Goal: Task Accomplishment & Management: Complete application form

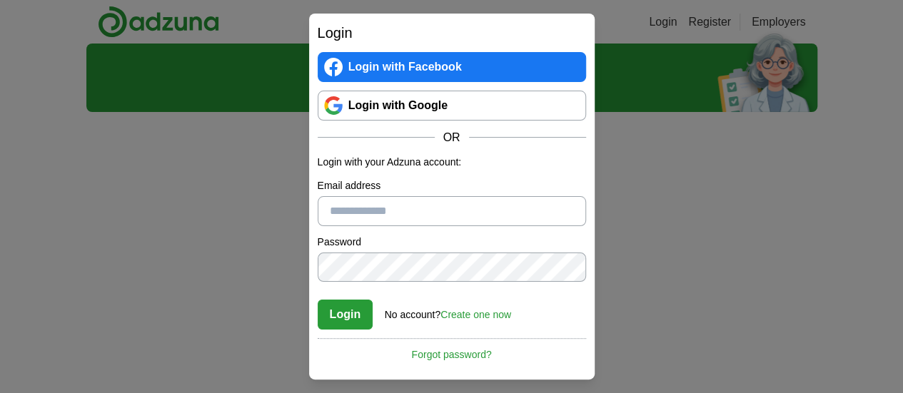
click at [391, 99] on link "Login with Google" at bounding box center [452, 106] width 268 height 30
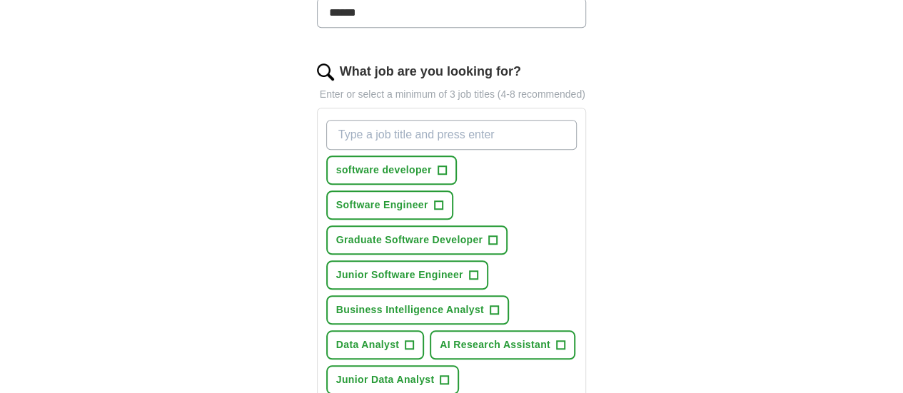
scroll to position [448, 0]
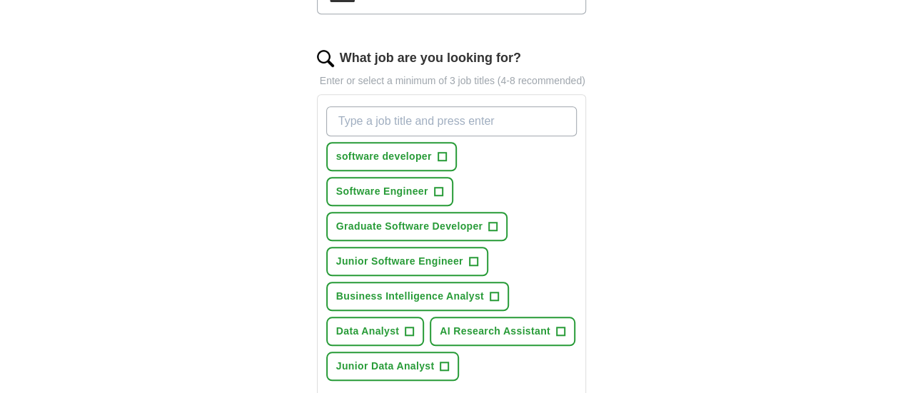
click at [373, 106] on input "What job are you looking for?" at bounding box center [451, 121] width 251 height 30
type input "data"
click at [414, 326] on span "+" at bounding box center [409, 331] width 9 height 11
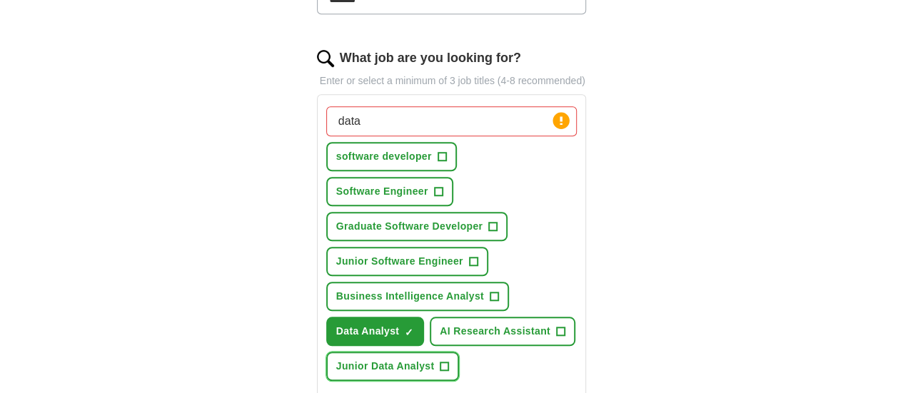
click at [449, 361] on span "+" at bounding box center [444, 366] width 9 height 11
drag, startPoint x: 435, startPoint y: 107, endPoint x: 189, endPoint y: 96, distance: 246.5
click at [189, 96] on div "ApplyIQ Let ApplyIQ do the hard work of searching and applying for jobs. Just t…" at bounding box center [451, 202] width 731 height 1215
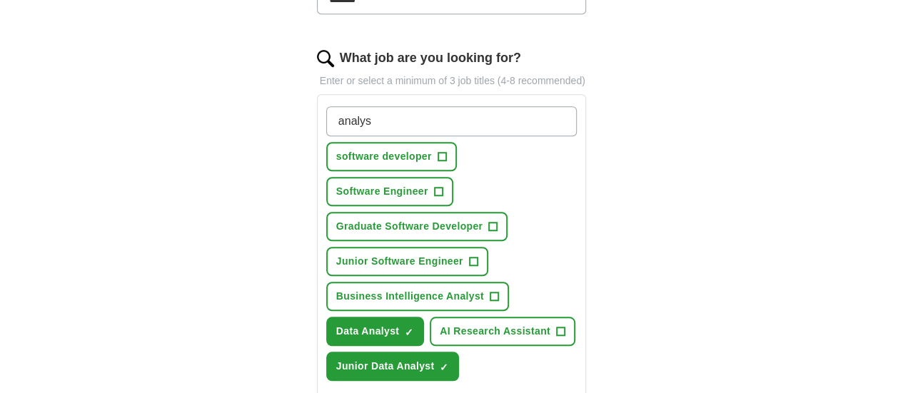
type input "analyst"
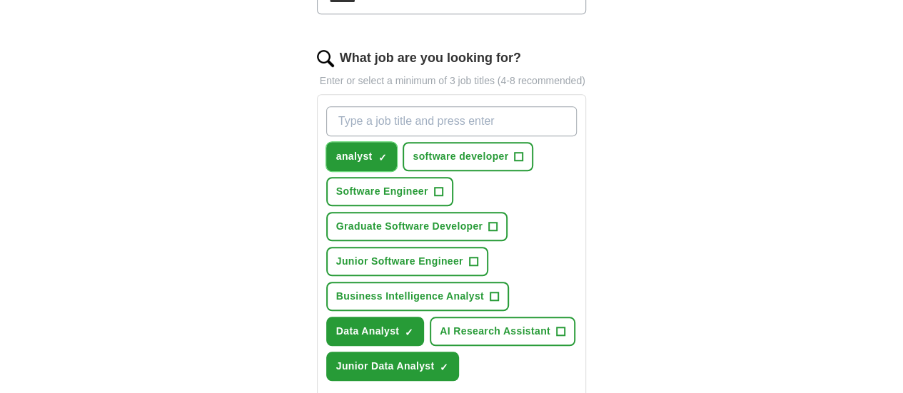
click at [340, 142] on button "analyst ✓ ×" at bounding box center [361, 156] width 71 height 29
click at [368, 282] on button "Business Intelligence Analyst +" at bounding box center [417, 296] width 183 height 29
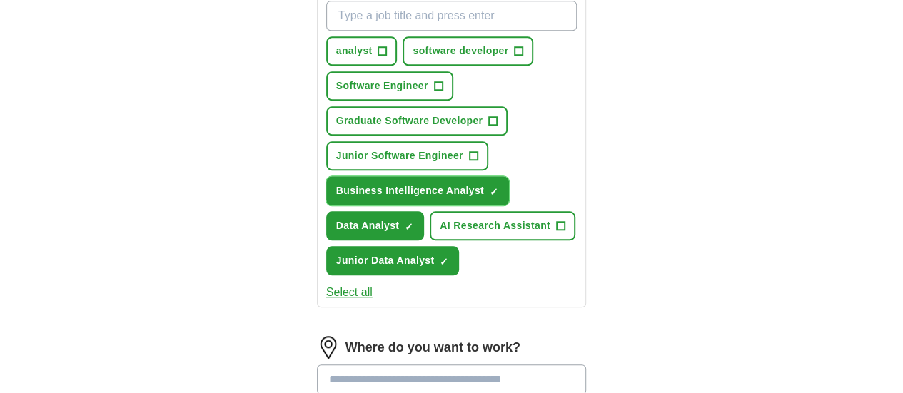
scroll to position [556, 0]
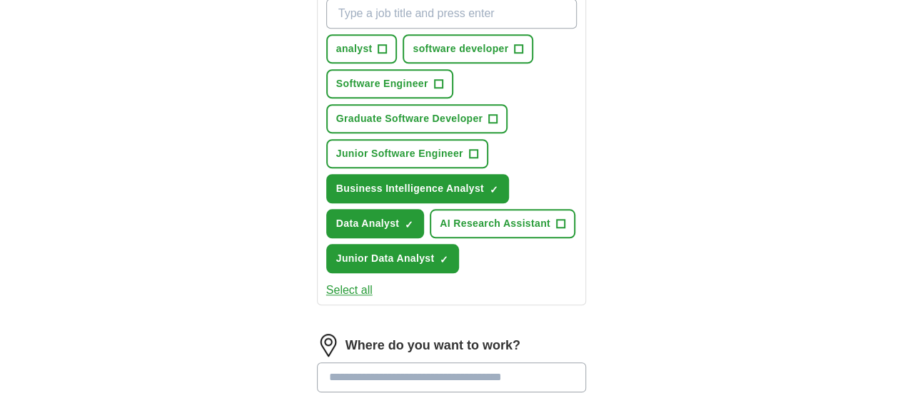
click at [339, 363] on input at bounding box center [452, 378] width 270 height 30
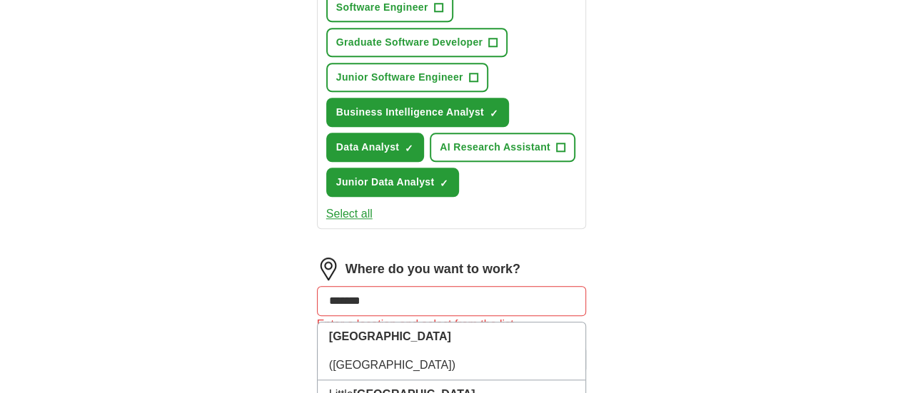
scroll to position [660, 0]
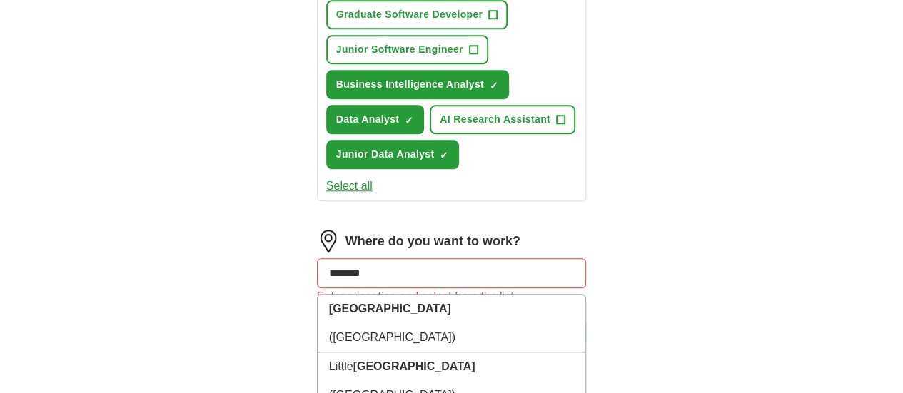
click at [269, 225] on div "Let ApplyIQ do the hard work of searching and applying for jobs. Just tell us w…" at bounding box center [451, 83] width 365 height 1240
drag, startPoint x: 343, startPoint y: 183, endPoint x: 234, endPoint y: 198, distance: 109.5
click at [269, 198] on div "Let ApplyIQ do the hard work of searching and applying for jobs. Just tell us w…" at bounding box center [451, 83] width 365 height 1240
type input "******"
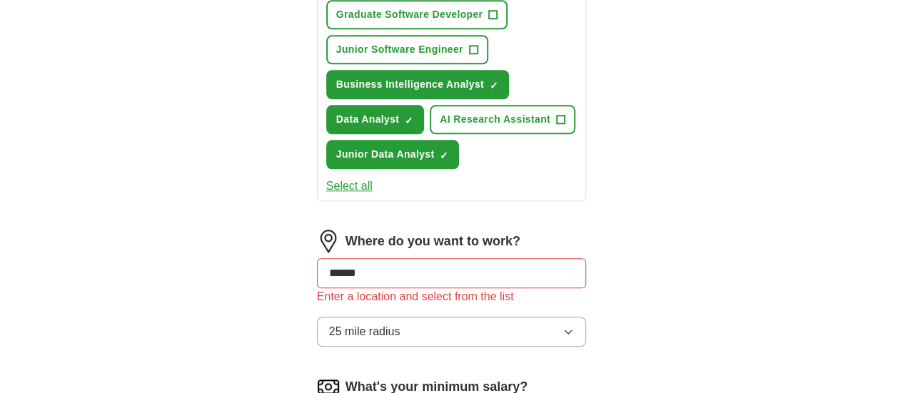
drag, startPoint x: 344, startPoint y: 189, endPoint x: 223, endPoint y: 192, distance: 121.4
click at [223, 192] on div "ApplyIQ Let ApplyIQ do the hard work of searching and applying for jobs. Just t…" at bounding box center [451, 43] width 731 height 1320
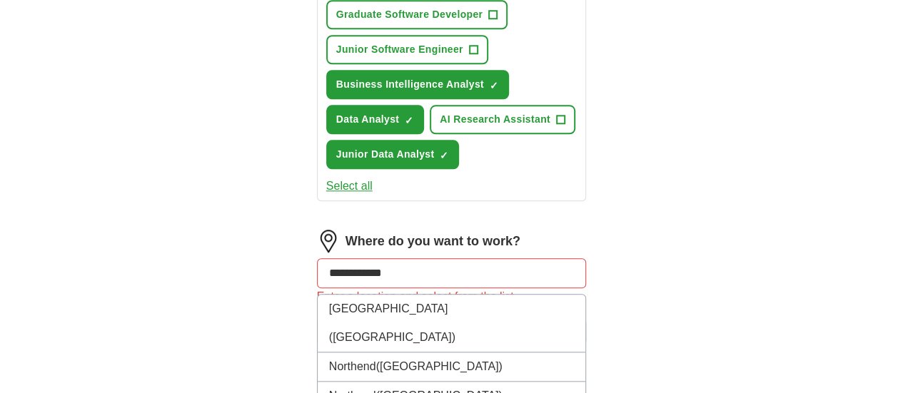
type input "**********"
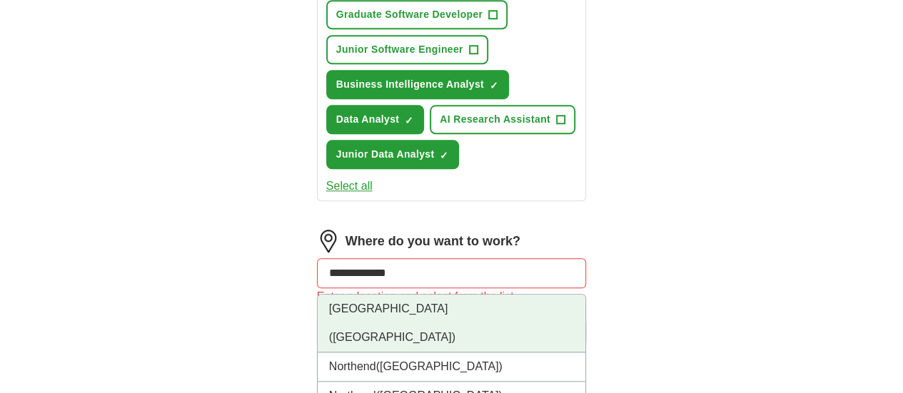
click at [340, 331] on span "([GEOGRAPHIC_DATA])" at bounding box center [392, 337] width 126 height 12
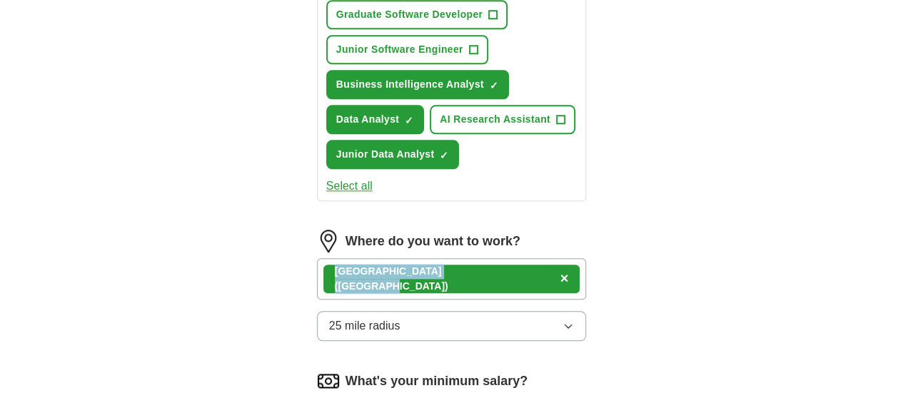
drag, startPoint x: 385, startPoint y: 186, endPoint x: 297, endPoint y: 189, distance: 88.5
click at [323, 265] on div "Ireland ([GEOGRAPHIC_DATA]) ×" at bounding box center [451, 279] width 257 height 29
copy div "[GEOGRAPHIC_DATA] ([GEOGRAPHIC_DATA])"
click at [560, 270] on span "×" at bounding box center [564, 278] width 9 height 16
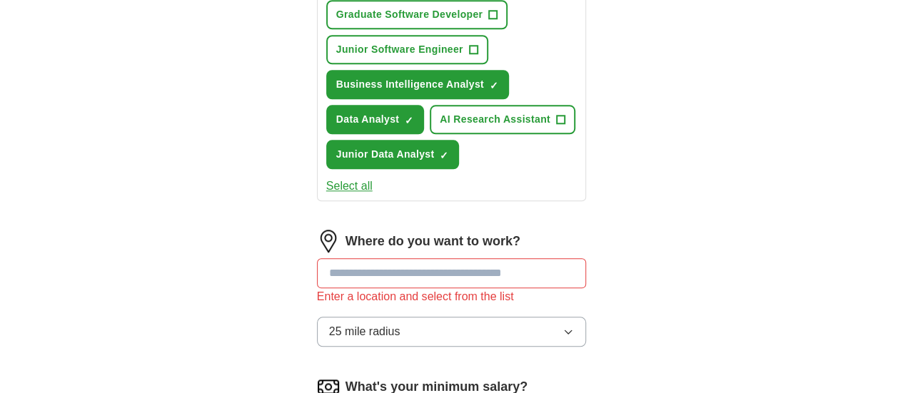
click at [358, 258] on input at bounding box center [452, 273] width 270 height 30
type input "*******"
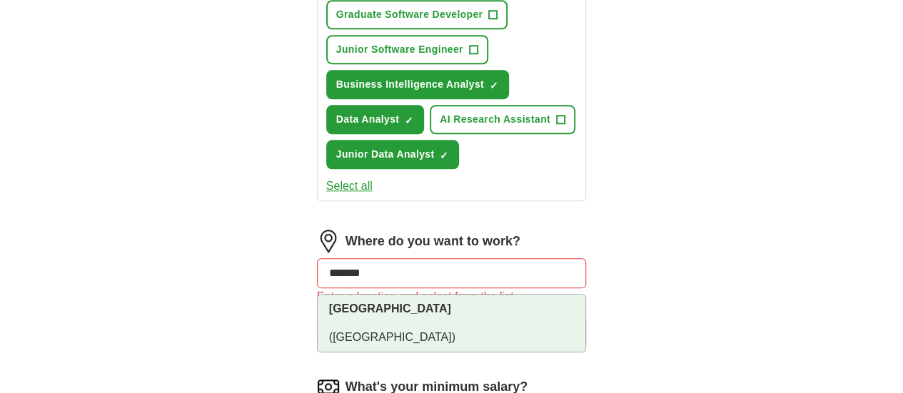
click at [378, 331] on span "([GEOGRAPHIC_DATA])" at bounding box center [392, 337] width 126 height 12
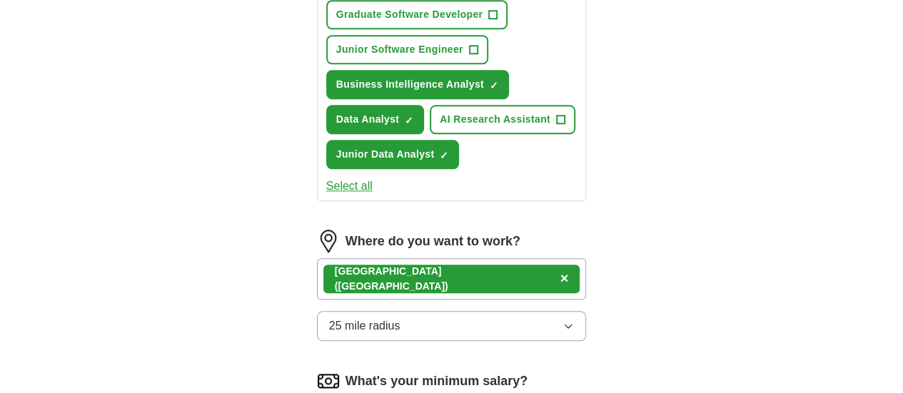
click at [482, 258] on div "[GEOGRAPHIC_DATA] ([GEOGRAPHIC_DATA]) ×" at bounding box center [452, 278] width 270 height 41
click at [458, 258] on div "[GEOGRAPHIC_DATA] ([GEOGRAPHIC_DATA]) ×" at bounding box center [452, 278] width 270 height 41
click at [378, 311] on button "25 mile radius" at bounding box center [452, 326] width 270 height 30
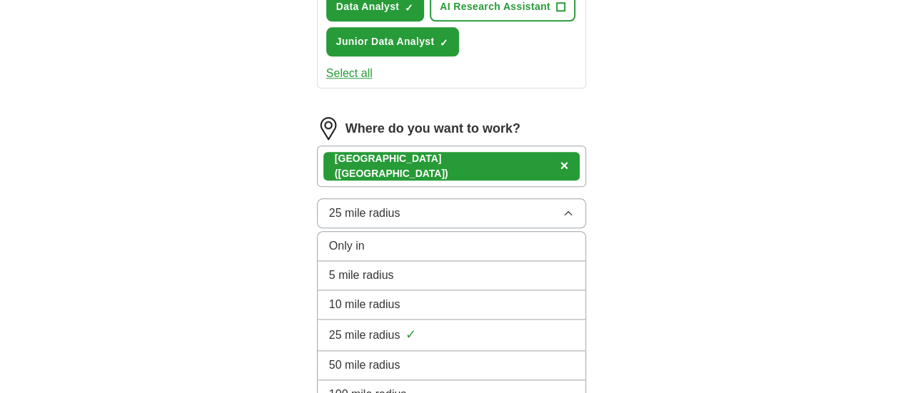
scroll to position [774, 0]
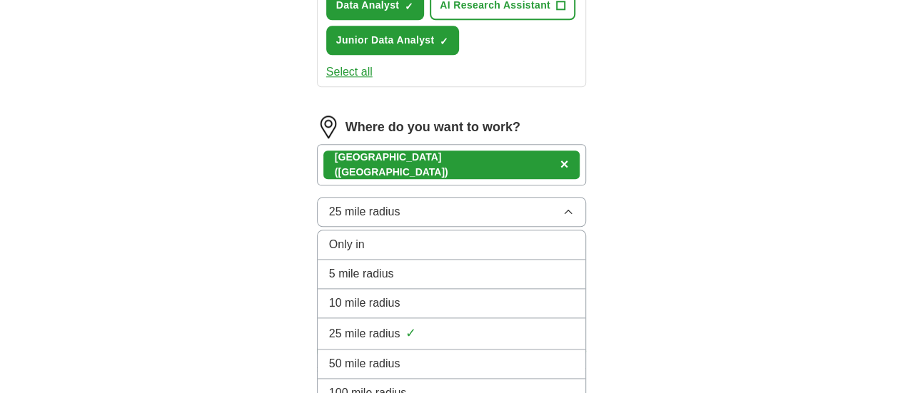
click at [333, 385] on span "100 mile radius" at bounding box center [368, 393] width 78 height 17
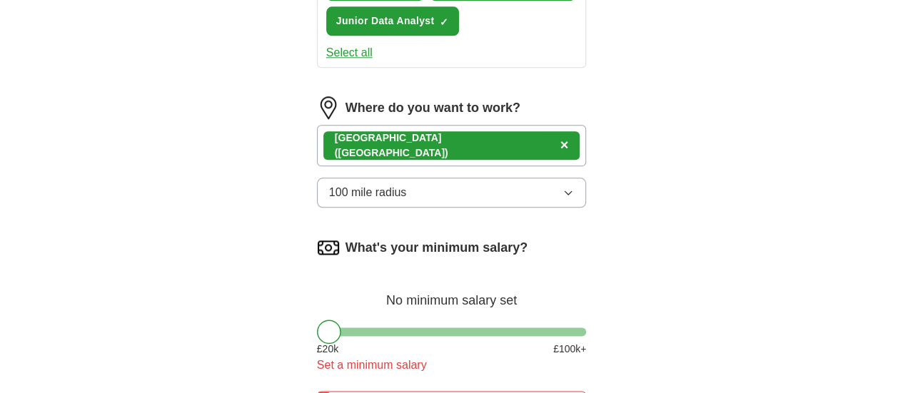
scroll to position [794, 0]
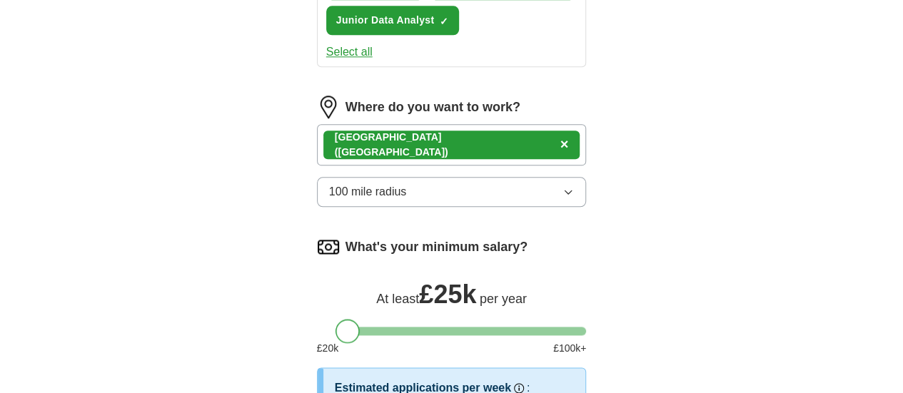
drag, startPoint x: 309, startPoint y: 242, endPoint x: 329, endPoint y: 237, distance: 20.6
click at [335, 319] on div at bounding box center [347, 331] width 24 height 24
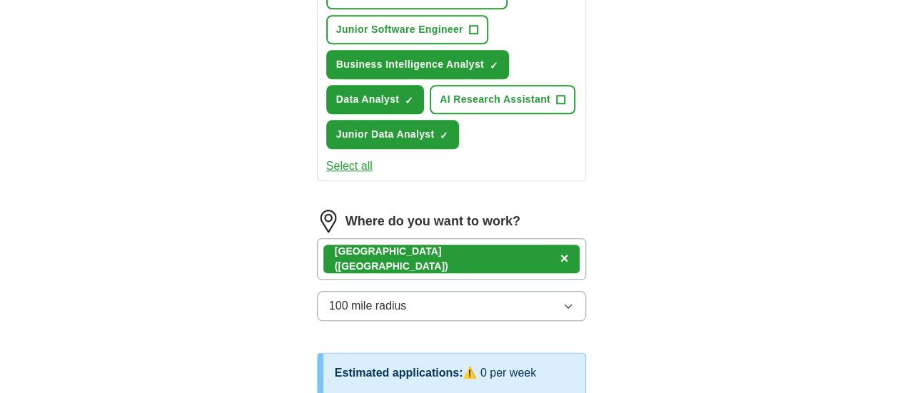
scroll to position [666, 0]
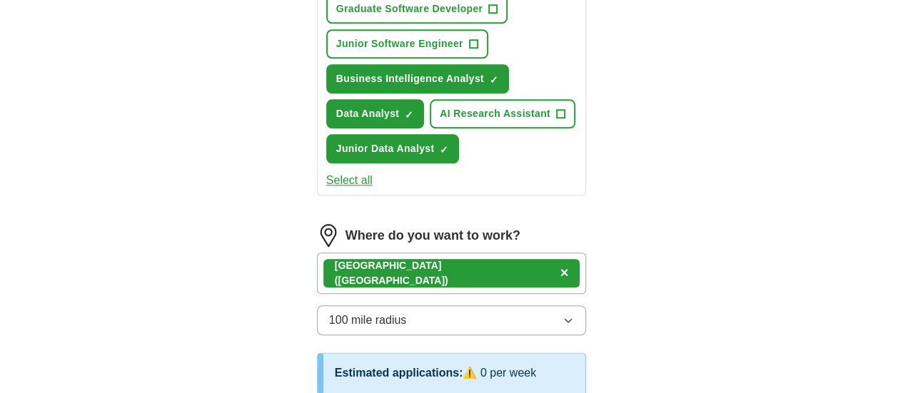
click at [490, 253] on div "[GEOGRAPHIC_DATA] ([GEOGRAPHIC_DATA]) ×" at bounding box center [452, 273] width 270 height 41
click at [453, 253] on div "[GEOGRAPHIC_DATA] ([GEOGRAPHIC_DATA]) ×" at bounding box center [452, 273] width 270 height 41
click at [560, 265] on span "×" at bounding box center [564, 273] width 9 height 16
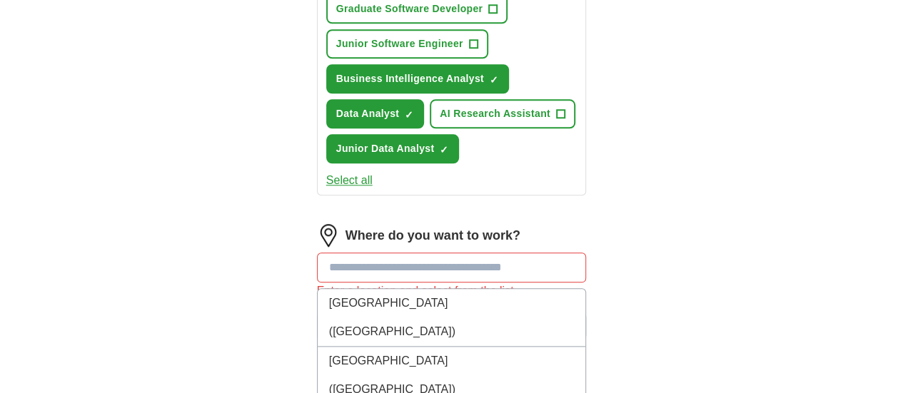
click at [385, 253] on input at bounding box center [452, 268] width 270 height 30
type input "*"
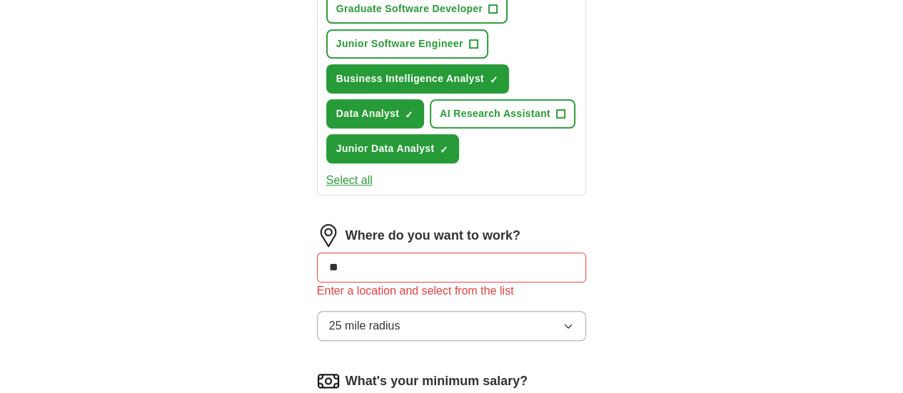
type input "*"
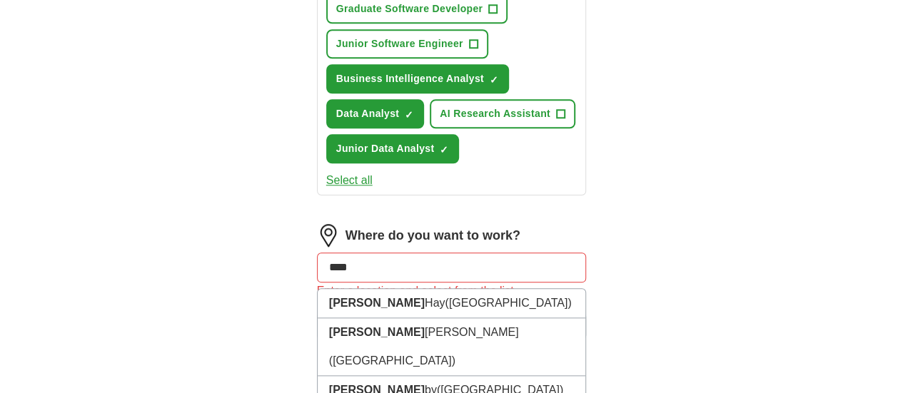
type input "*****"
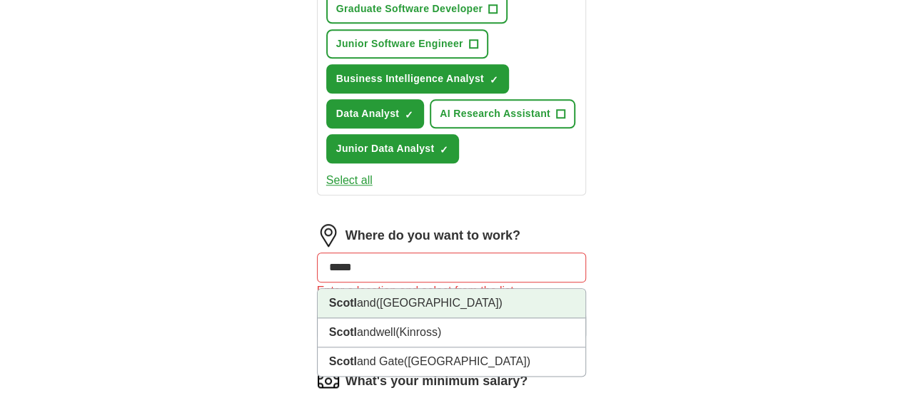
click at [368, 289] on li "Scotl and ([GEOGRAPHIC_DATA])" at bounding box center [452, 303] width 268 height 29
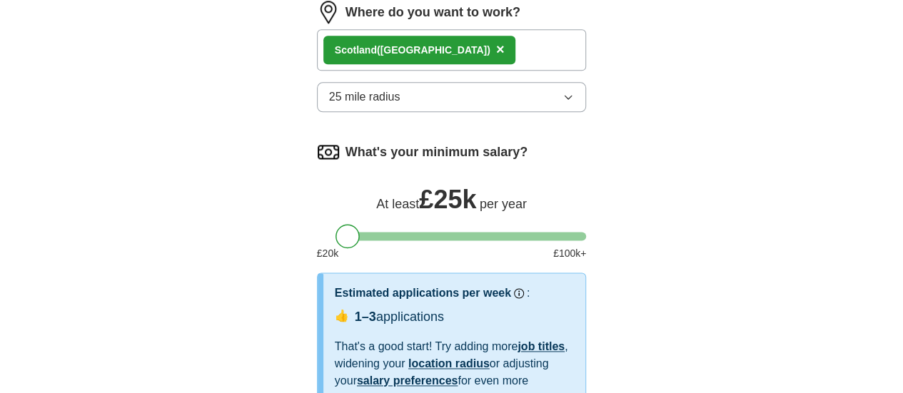
scroll to position [885, 0]
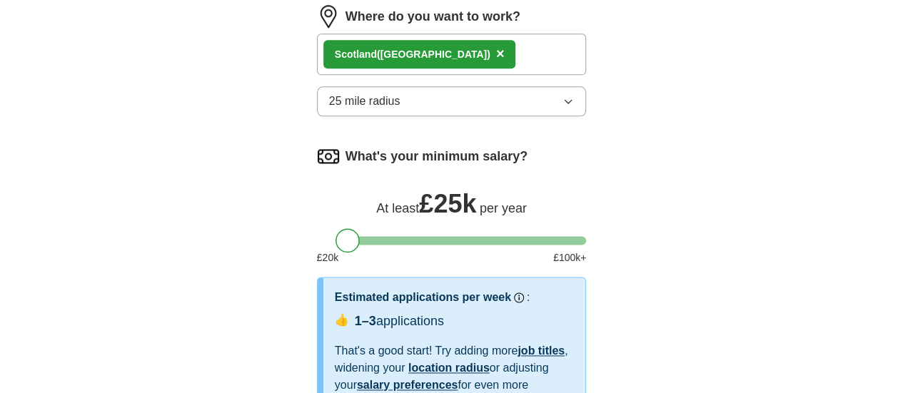
click at [379, 86] on button "25 mile radius" at bounding box center [452, 101] width 270 height 30
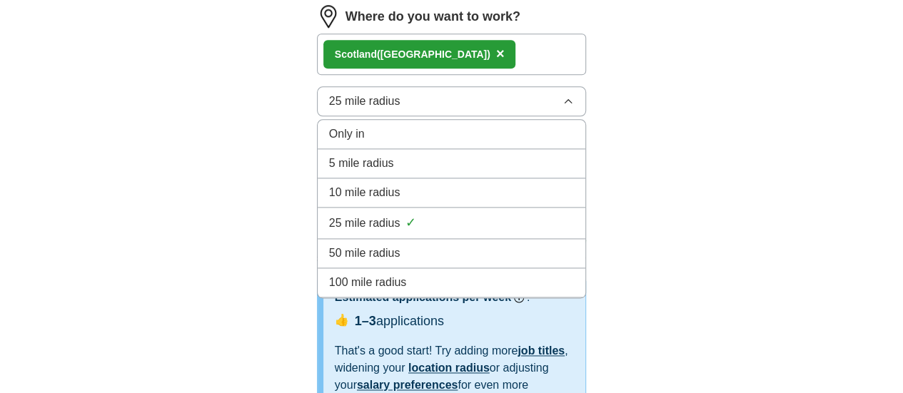
click at [341, 274] on span "100 mile radius" at bounding box center [368, 282] width 78 height 17
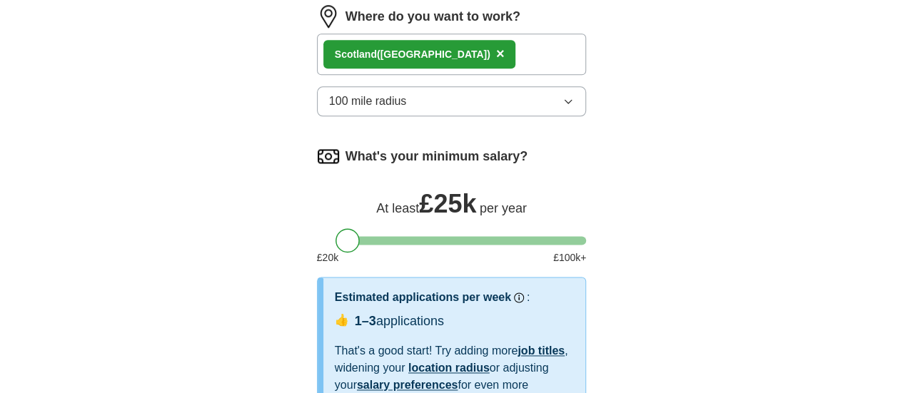
select select "**"
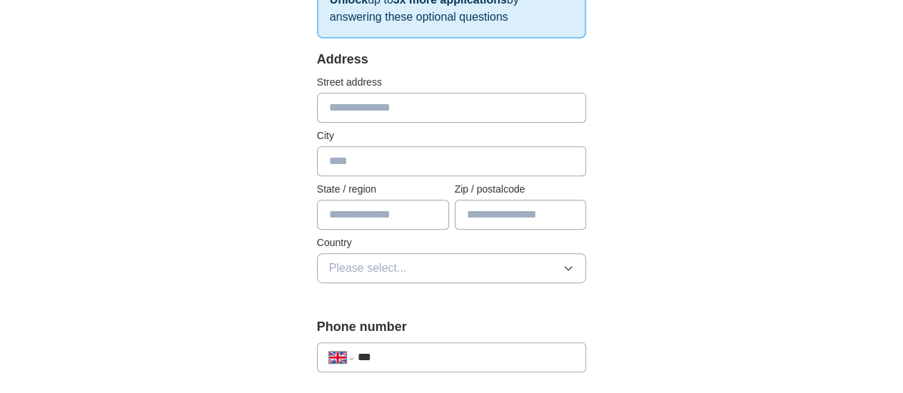
scroll to position [288, 0]
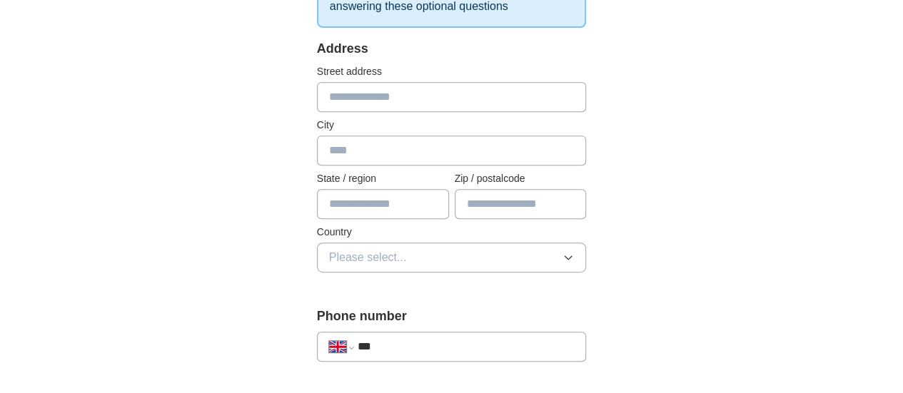
click at [348, 94] on input "text" at bounding box center [452, 97] width 270 height 30
type input "**********"
type input "********"
type input "******"
type input "********"
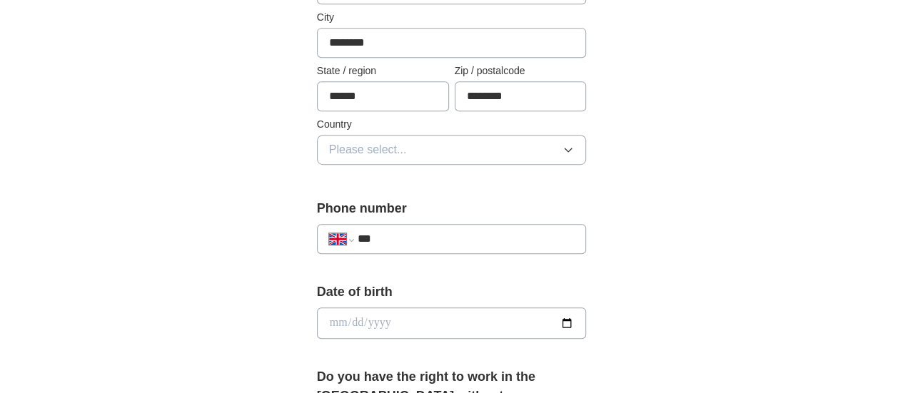
scroll to position [408, 0]
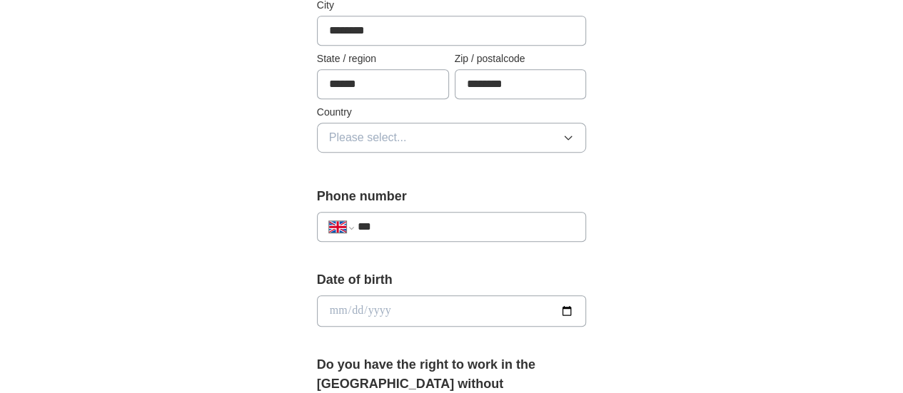
click at [360, 212] on div "**********" at bounding box center [452, 227] width 270 height 30
click at [358, 218] on input "***" at bounding box center [466, 226] width 217 height 17
type input "**********"
click at [375, 133] on button "Please select..." at bounding box center [452, 138] width 270 height 30
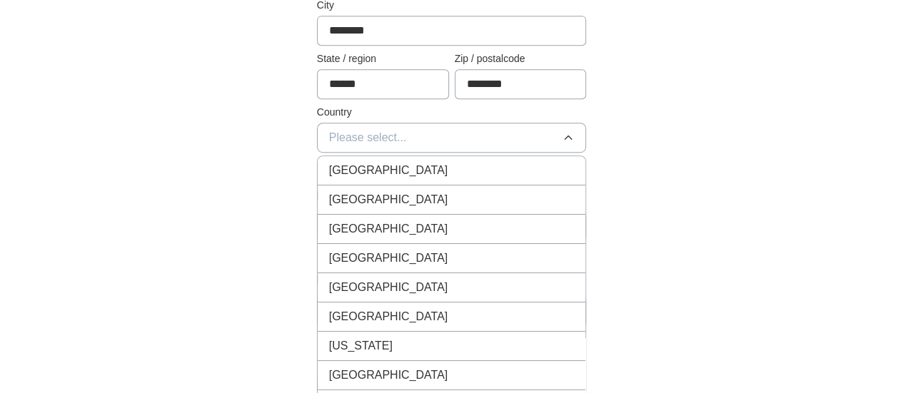
click at [351, 176] on span "[GEOGRAPHIC_DATA]" at bounding box center [388, 170] width 119 height 17
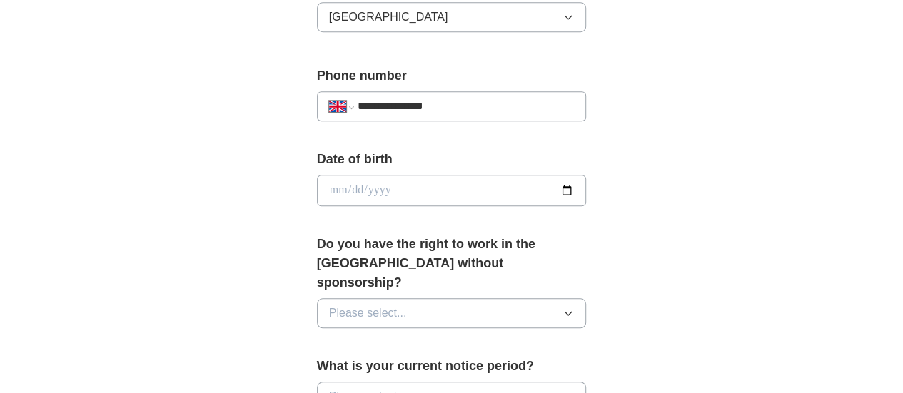
scroll to position [530, 0]
click at [337, 198] on input "date" at bounding box center [452, 189] width 270 height 31
type input "**********"
click at [351, 304] on span "Please select..." at bounding box center [368, 312] width 78 height 17
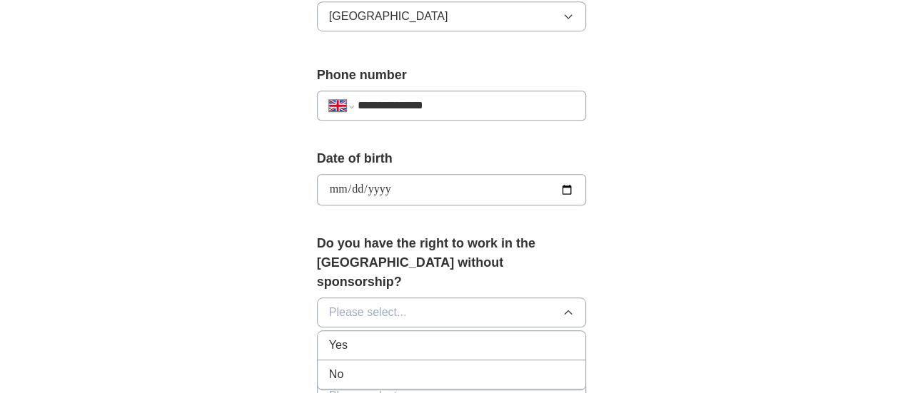
click at [329, 337] on div "Yes" at bounding box center [451, 345] width 245 height 17
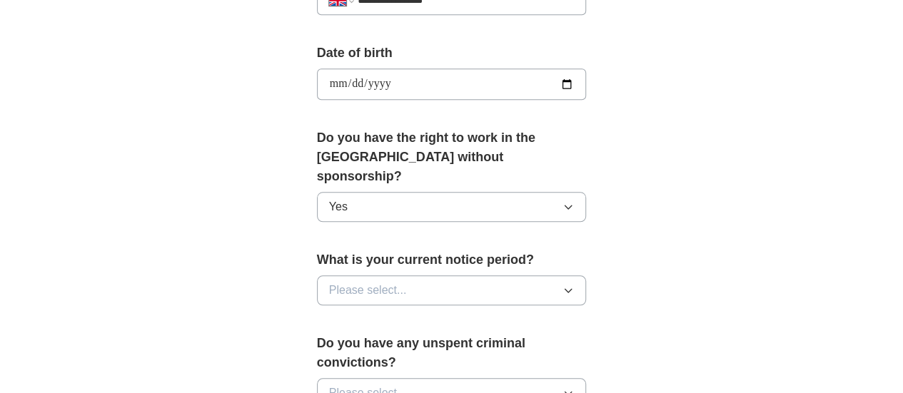
scroll to position [654, 0]
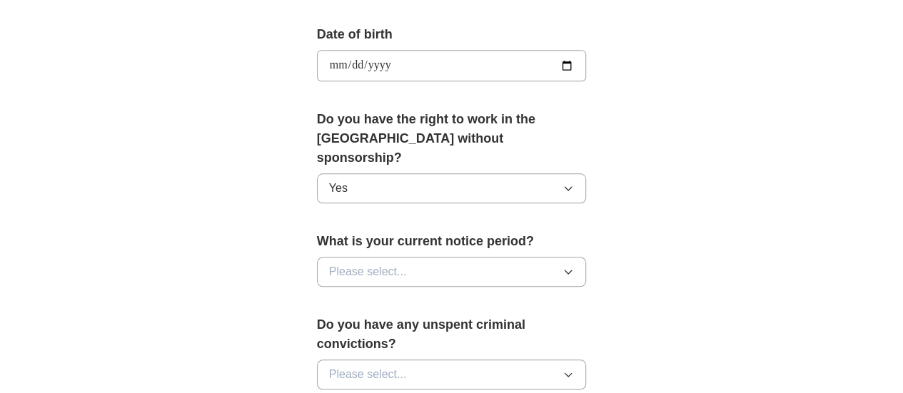
click at [321, 257] on button "Please select..." at bounding box center [452, 272] width 270 height 30
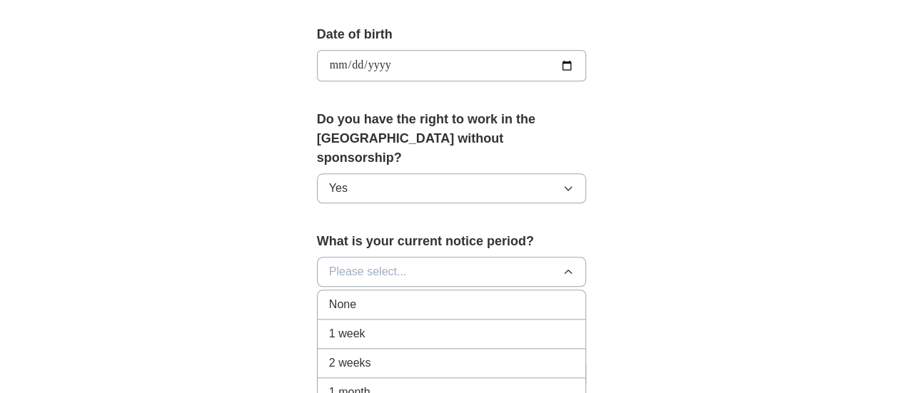
click at [329, 384] on span "1 month" at bounding box center [349, 392] width 41 height 17
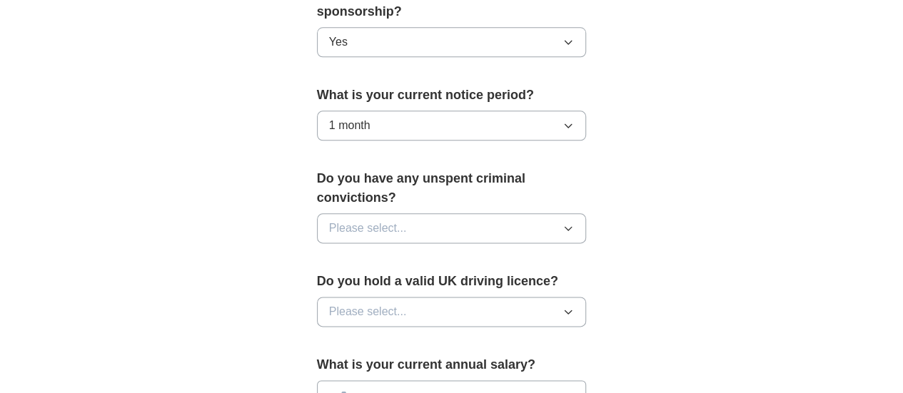
scroll to position [801, 0]
click at [358, 213] on button "Please select..." at bounding box center [452, 228] width 270 height 30
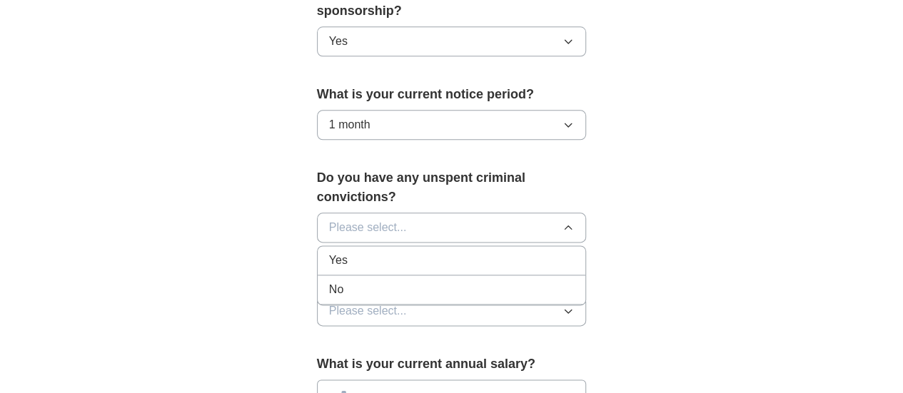
click at [343, 281] on div "No" at bounding box center [451, 289] width 245 height 17
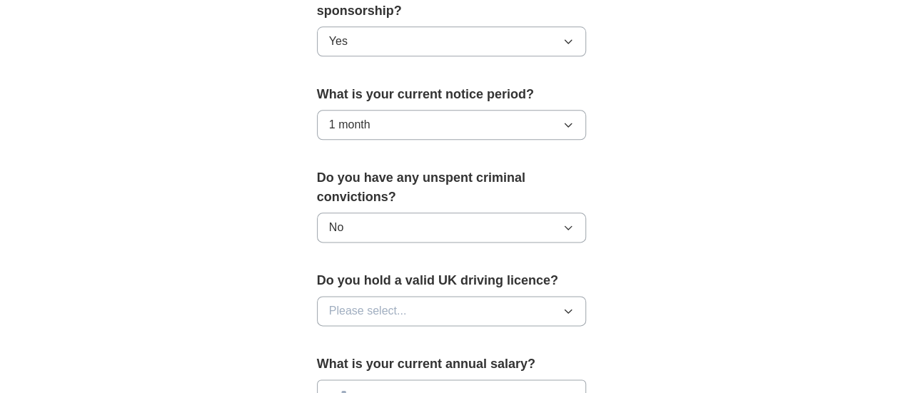
click at [346, 303] on span "Please select..." at bounding box center [368, 311] width 78 height 17
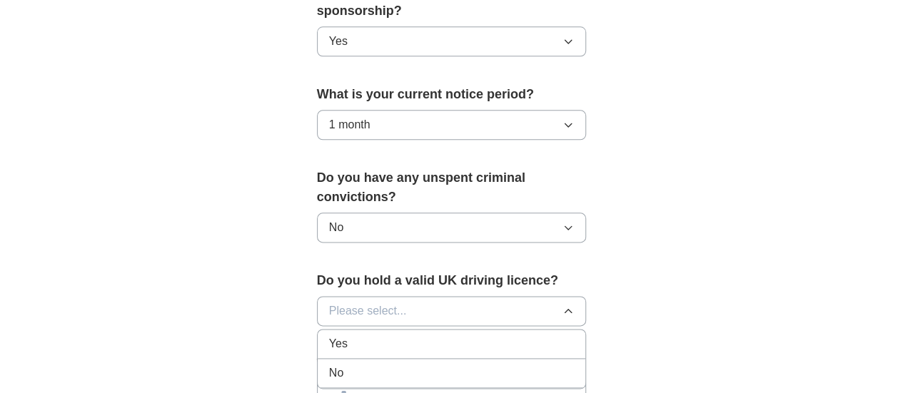
click at [320, 330] on li "Yes" at bounding box center [452, 344] width 268 height 29
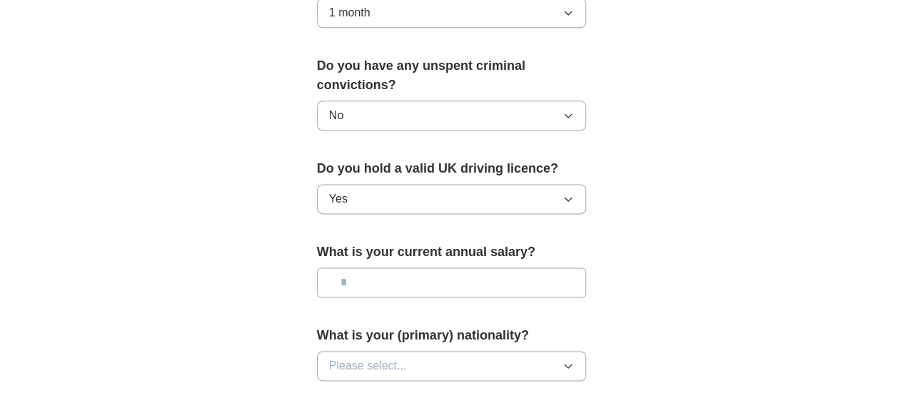
scroll to position [916, 0]
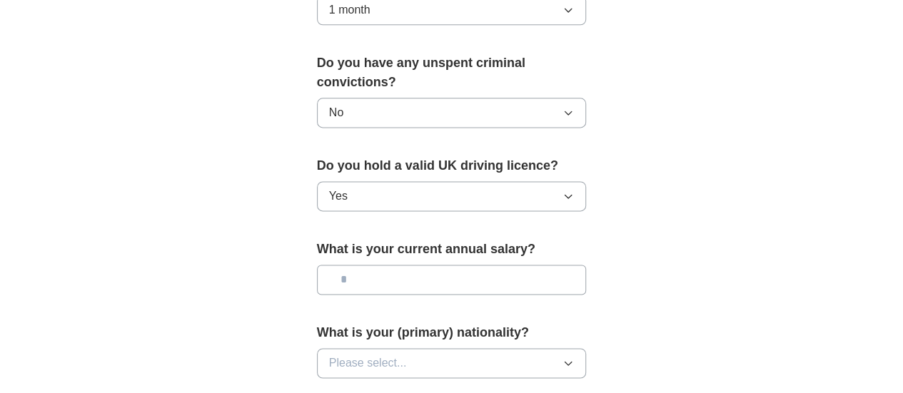
click at [343, 355] on span "Please select..." at bounding box center [368, 363] width 78 height 17
